Goal: Transaction & Acquisition: Book appointment/travel/reservation

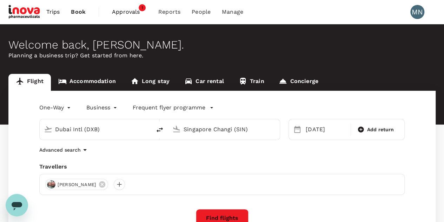
click at [98, 79] on link "Accommodation" at bounding box center [87, 82] width 72 height 17
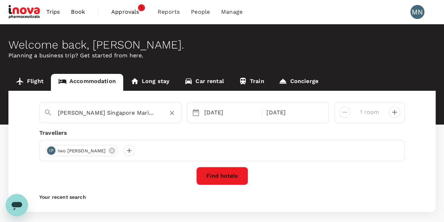
drag, startPoint x: 94, startPoint y: 112, endPoint x: 49, endPoint y: 112, distance: 45.3
click at [49, 112] on div "[PERSON_NAME] Singapore Marina Bay" at bounding box center [107, 110] width 139 height 18
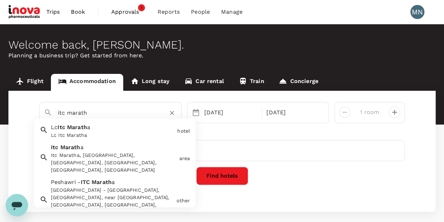
click at [129, 155] on div "Itc Maratha, [GEOGRAPHIC_DATA], [GEOGRAPHIC_DATA], [GEOGRAPHIC_DATA], [GEOGRAPH…" at bounding box center [113, 163] width 125 height 22
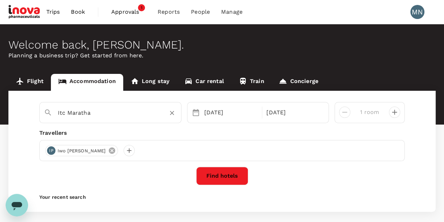
type input "Itc Maratha"
click at [108, 150] on icon at bounding box center [112, 150] width 8 height 8
click at [211, 113] on div "[DATE]" at bounding box center [231, 112] width 59 height 14
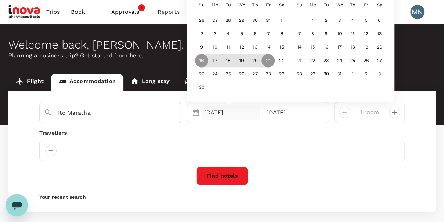
click at [241, 88] on div "30" at bounding box center [241, 87] width 93 height 13
click at [231, 112] on div "[DATE]" at bounding box center [231, 112] width 59 height 14
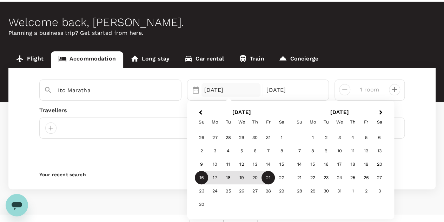
scroll to position [33, 0]
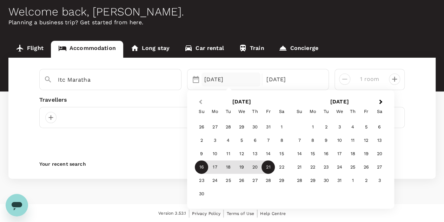
click at [200, 101] on span "Previous Month" at bounding box center [200, 102] width 0 height 8
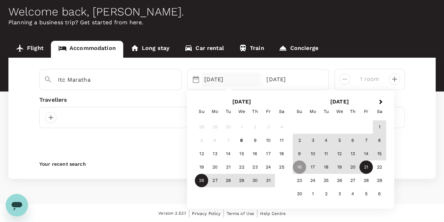
click at [196, 186] on div "26" at bounding box center [201, 180] width 13 height 13
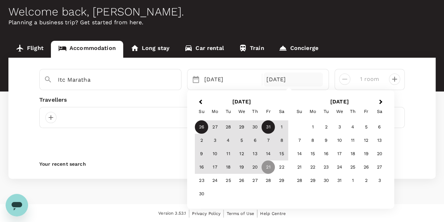
click at [266, 128] on div "31" at bounding box center [268, 126] width 13 height 13
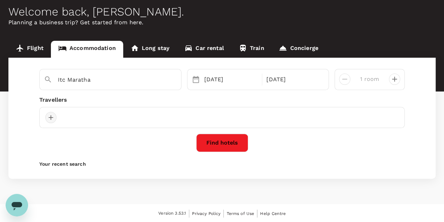
click at [50, 118] on div at bounding box center [50, 117] width 11 height 11
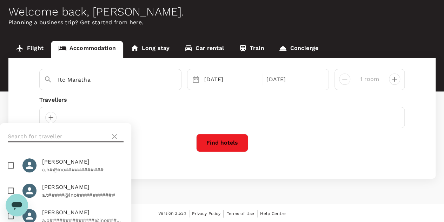
click at [61, 132] on input "text" at bounding box center [58, 136] width 100 height 11
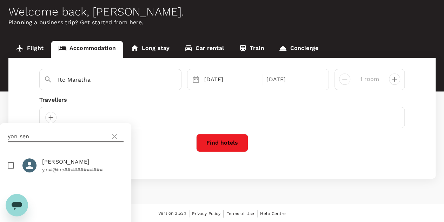
type input "yon sen"
click at [13, 163] on input "checkbox" at bounding box center [11, 165] width 15 height 15
checkbox input "true"
click at [115, 137] on icon at bounding box center [114, 136] width 8 height 8
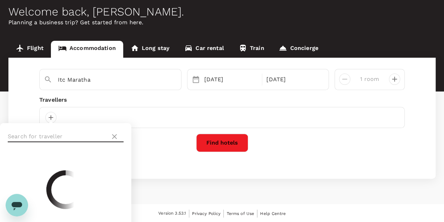
click at [36, 135] on input "text" at bounding box center [58, 136] width 100 height 11
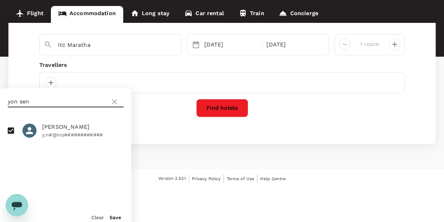
scroll to position [73, 0]
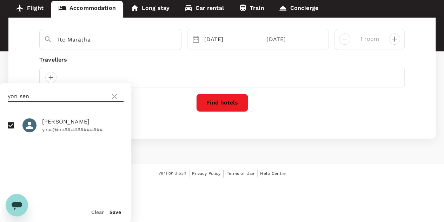
type input "yon sen"
click at [114, 211] on button "Save" at bounding box center [116, 212] width 12 height 6
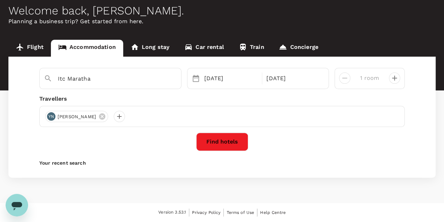
scroll to position [33, 0]
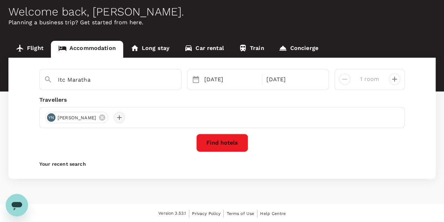
click at [114, 118] on div at bounding box center [119, 117] width 11 height 11
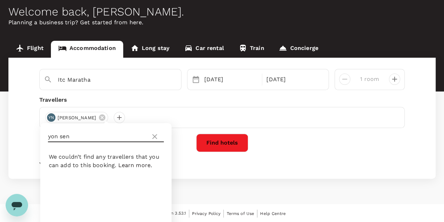
drag, startPoint x: 80, startPoint y: 134, endPoint x: 27, endPoint y: 134, distance: 53.4
click at [27, 134] on div "Itc Maratha Selected date: [DATE] [DATE] Selected date: [DATE] [DATE] 1 room Tr…" at bounding box center [221, 118] width 427 height 121
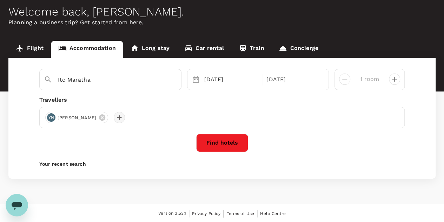
click at [114, 115] on div at bounding box center [119, 117] width 11 height 11
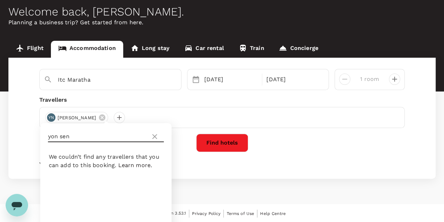
drag, startPoint x: 66, startPoint y: 132, endPoint x: 38, endPoint y: 133, distance: 28.1
click at [38, 133] on div "Itc Maratha Selected date: [DATE] [DATE] Selected date: [DATE] [DATE] 1 room Tr…" at bounding box center [221, 118] width 427 height 121
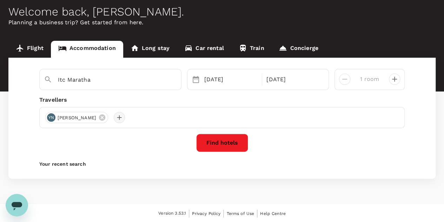
click at [114, 118] on div at bounding box center [119, 117] width 11 height 11
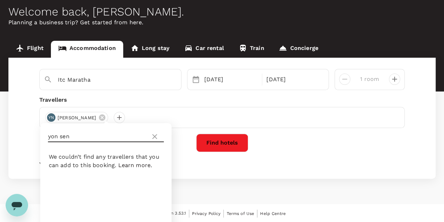
drag, startPoint x: 76, startPoint y: 135, endPoint x: 42, endPoint y: 134, distance: 34.1
click at [42, 134] on div "yon sen" at bounding box center [105, 136] width 131 height 27
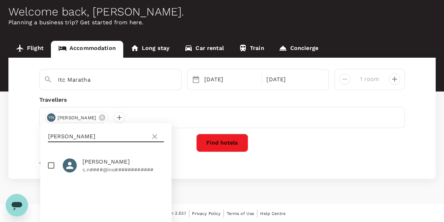
type input "[PERSON_NAME]"
click at [50, 165] on input "checkbox" at bounding box center [51, 165] width 15 height 15
checkbox input "true"
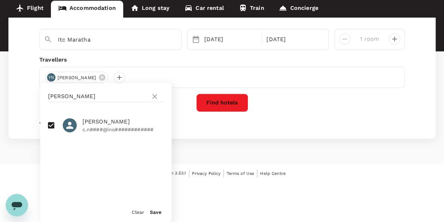
click at [159, 211] on button "Save" at bounding box center [156, 212] width 12 height 6
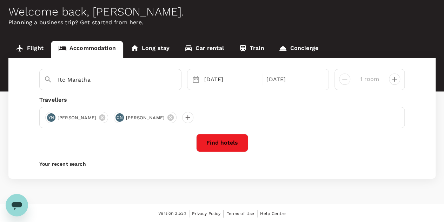
click at [229, 142] on button "Find hotels" at bounding box center [222, 142] width 52 height 18
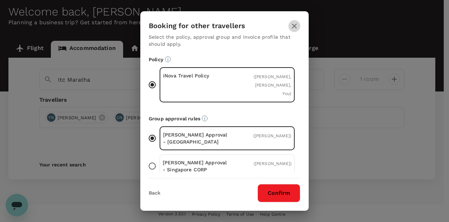
click at [291, 27] on icon "button" at bounding box center [294, 26] width 8 height 8
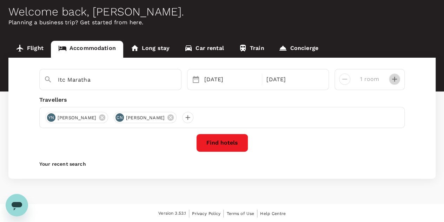
click at [397, 77] on icon "decrease" at bounding box center [394, 79] width 8 height 8
type input "2 rooms"
click at [232, 139] on button "Find hotels" at bounding box center [222, 142] width 52 height 18
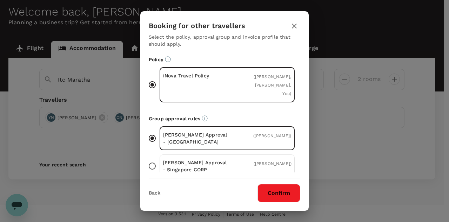
click at [298, 27] on icon "button" at bounding box center [294, 26] width 8 height 8
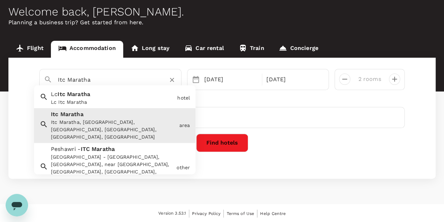
click at [119, 78] on input "Itc Maratha" at bounding box center [107, 79] width 99 height 11
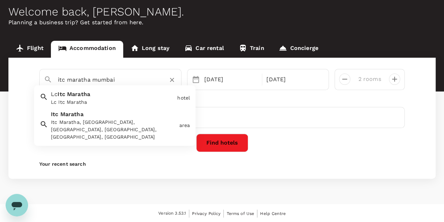
click at [108, 124] on div "Itc Maratha, [GEOGRAPHIC_DATA], [GEOGRAPHIC_DATA], [GEOGRAPHIC_DATA], [GEOGRAPH…" at bounding box center [113, 130] width 125 height 22
type input "Itc Maratha"
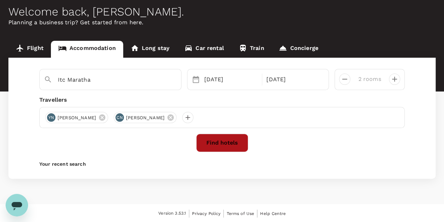
click at [226, 146] on button "Find hotels" at bounding box center [222, 142] width 52 height 18
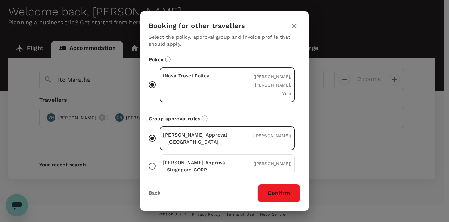
scroll to position [35, 0]
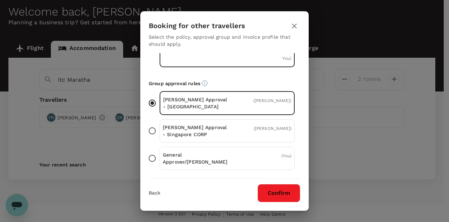
click at [264, 124] on div "( [PERSON_NAME] )" at bounding box center [270, 131] width 43 height 14
click at [160, 124] on input "[PERSON_NAME] Approval - Singapore CORP ( [PERSON_NAME] )" at bounding box center [152, 130] width 15 height 15
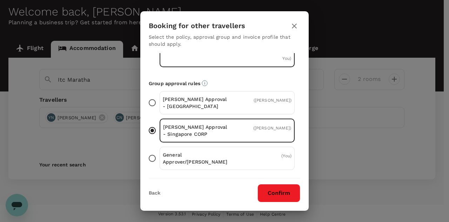
click at [234, 94] on div "[PERSON_NAME] Approval - [GEOGRAPHIC_DATA] ( [PERSON_NAME] )" at bounding box center [227, 102] width 135 height 23
click at [160, 95] on input "[PERSON_NAME] Approval - [GEOGRAPHIC_DATA] ( [PERSON_NAME] )" at bounding box center [152, 102] width 15 height 15
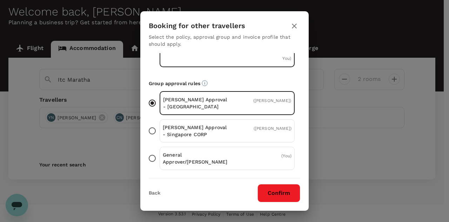
click at [291, 26] on icon "button" at bounding box center [294, 26] width 8 height 8
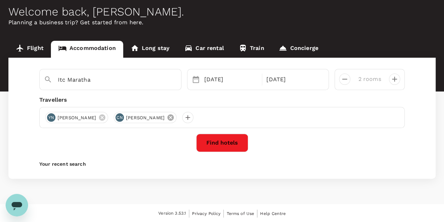
click at [167, 118] on icon at bounding box center [170, 117] width 6 height 6
click at [341, 83] on div at bounding box center [342, 76] width 17 height 17
click at [344, 80] on icon "decrease" at bounding box center [345, 79] width 8 height 8
type input "1 room"
click at [232, 142] on button "Find hotels" at bounding box center [222, 142] width 52 height 18
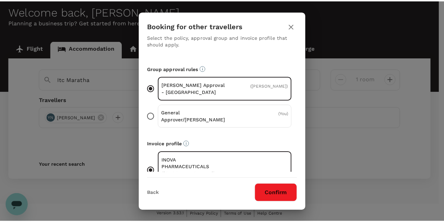
scroll to position [48, 0]
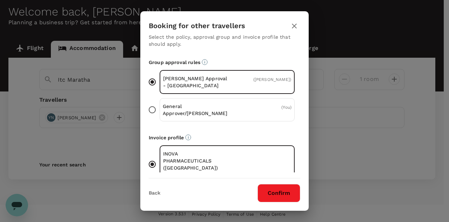
click at [285, 200] on button "Confirm" at bounding box center [279, 193] width 43 height 18
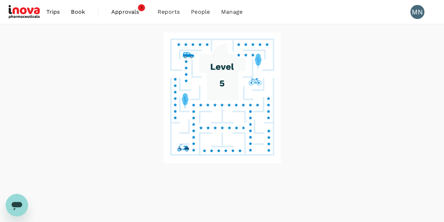
click at [218, 144] on image at bounding box center [222, 98] width 118 height 130
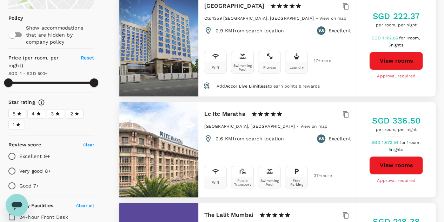
scroll to position [105, 0]
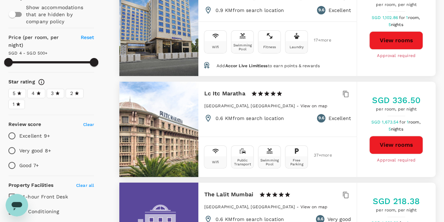
type input "499.23"
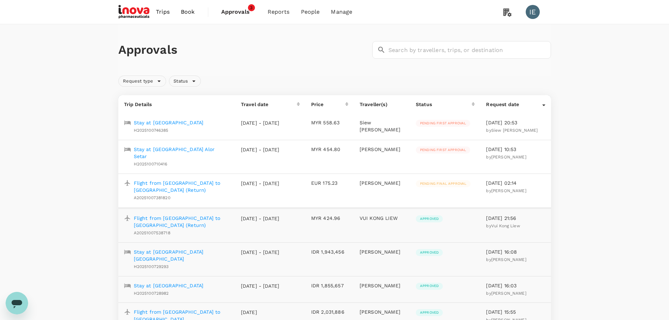
click at [187, 12] on span "Book" at bounding box center [188, 12] width 14 height 8
